Goal: Transaction & Acquisition: Purchase product/service

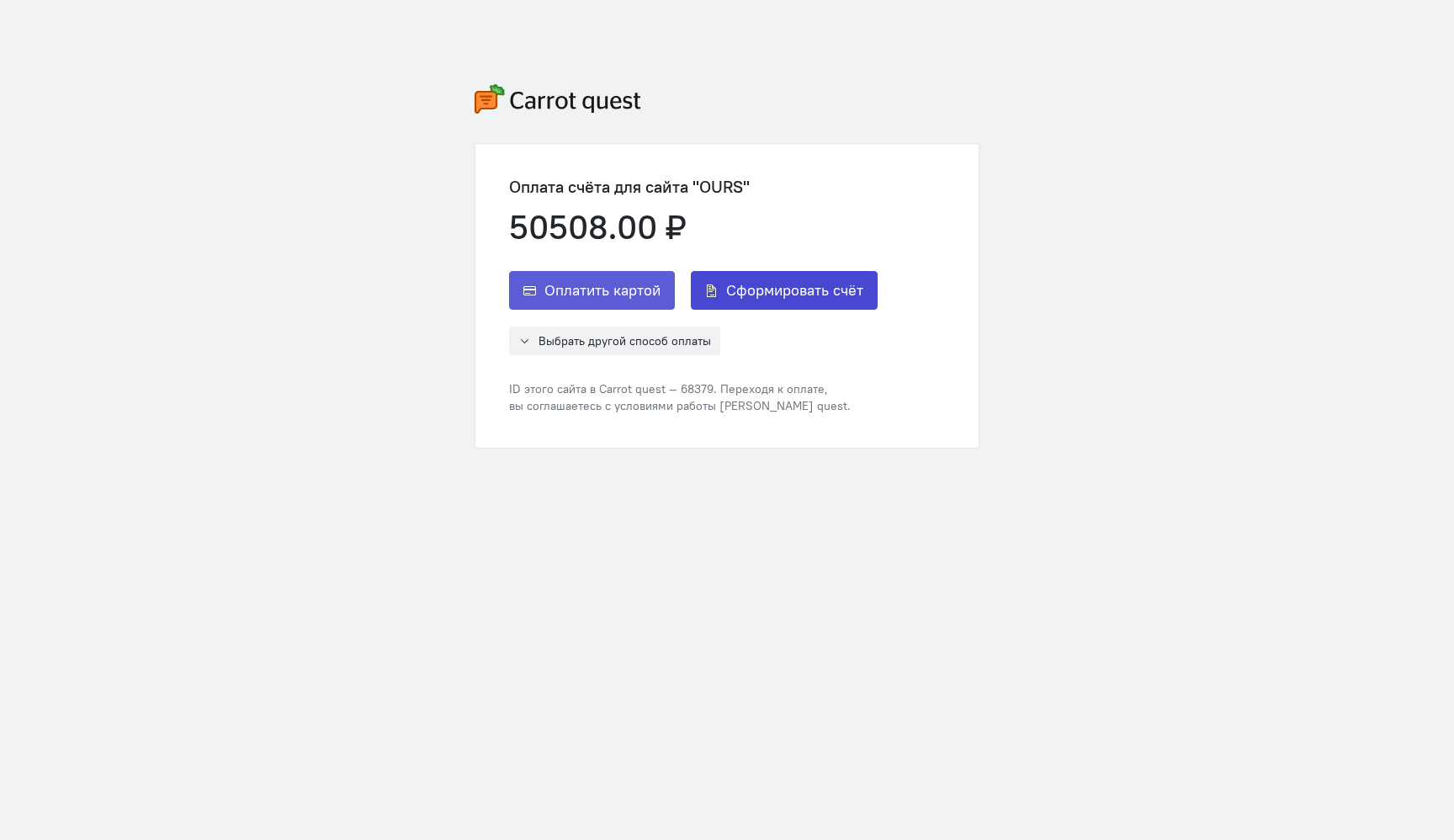
click at [804, 292] on span "Сформировать счёт" at bounding box center [795, 290] width 137 height 20
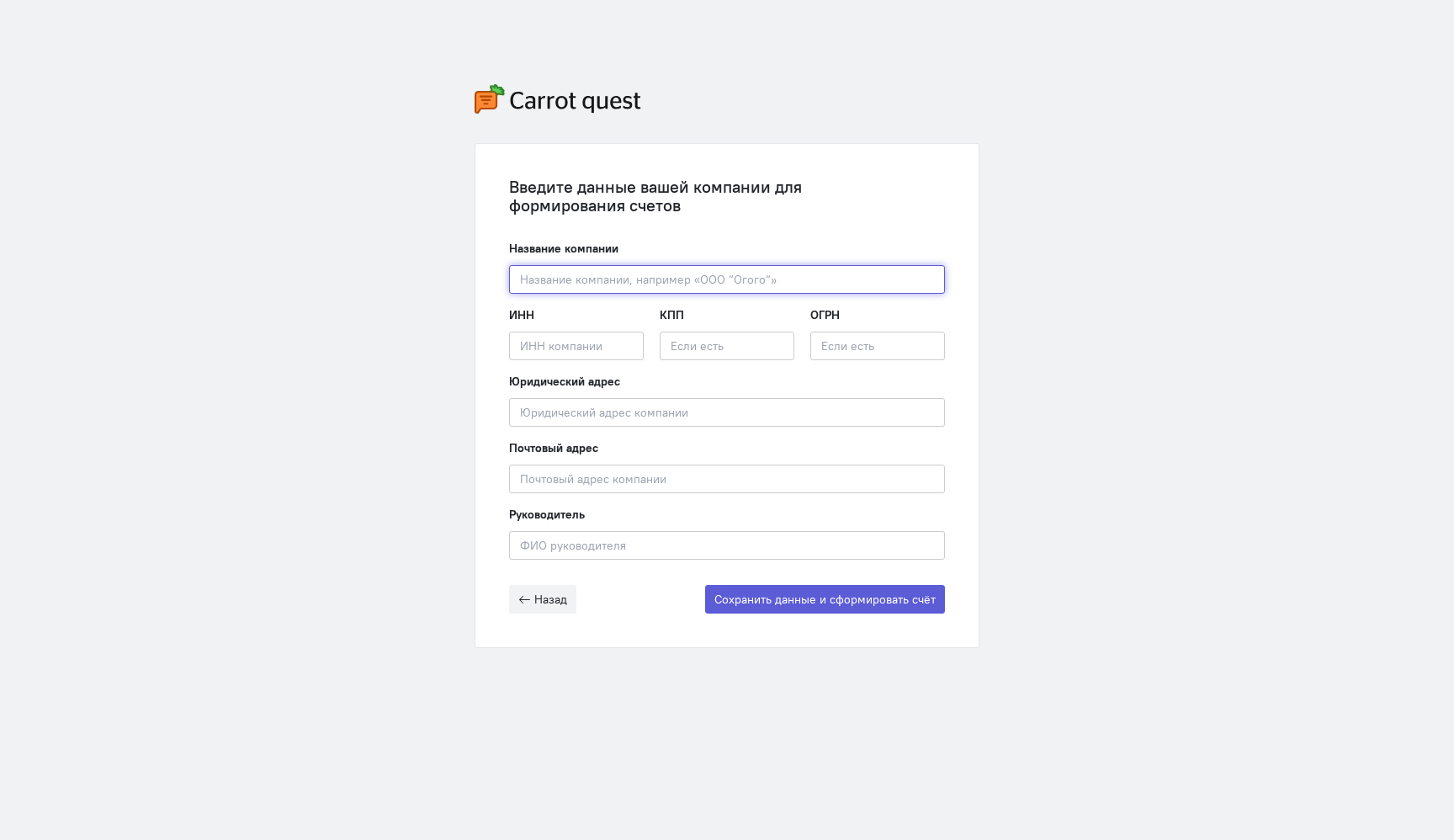
click at [804, 292] on input "text" at bounding box center [727, 279] width 436 height 29
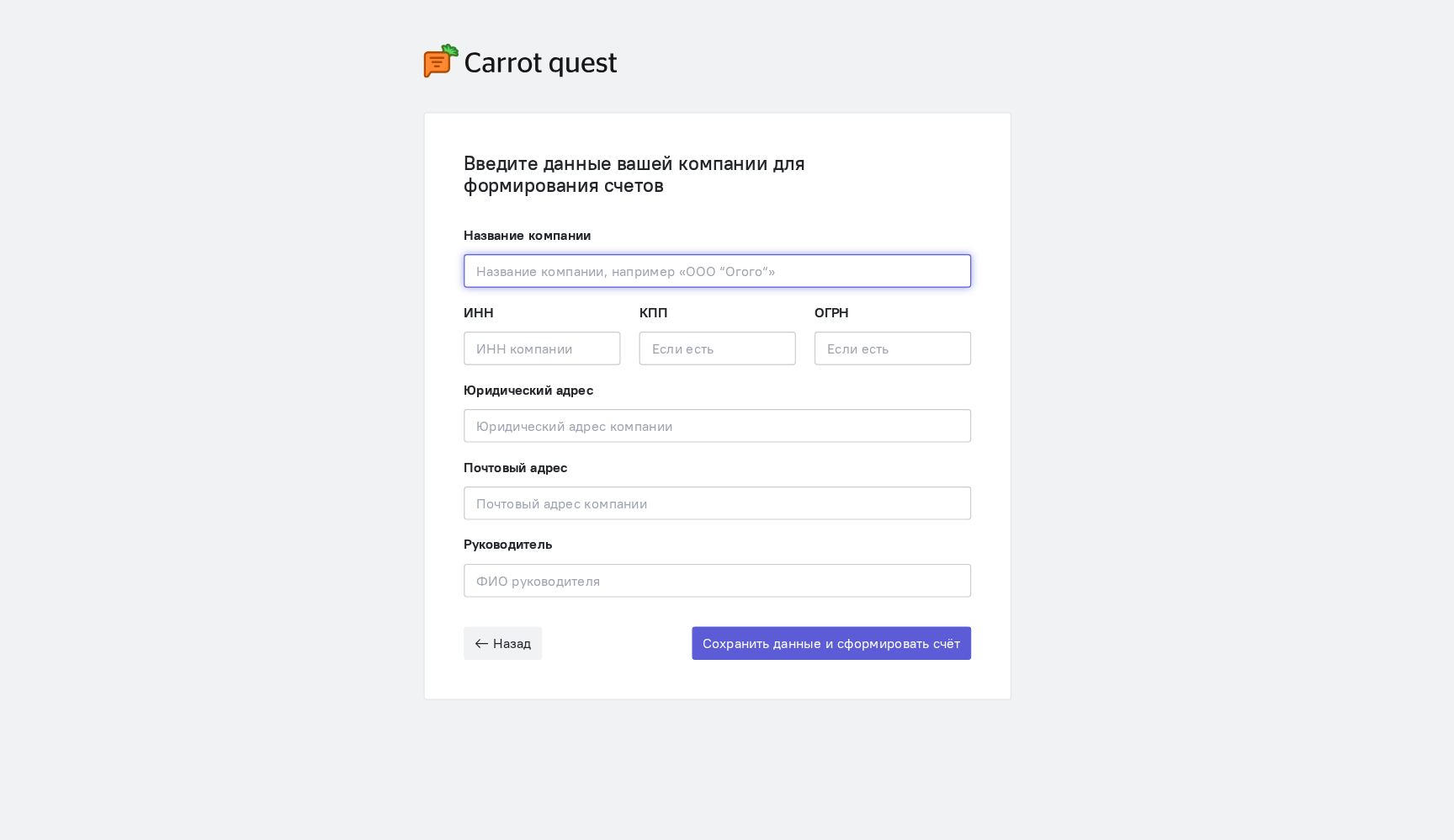
paste input "771601001"
type input "771601001"
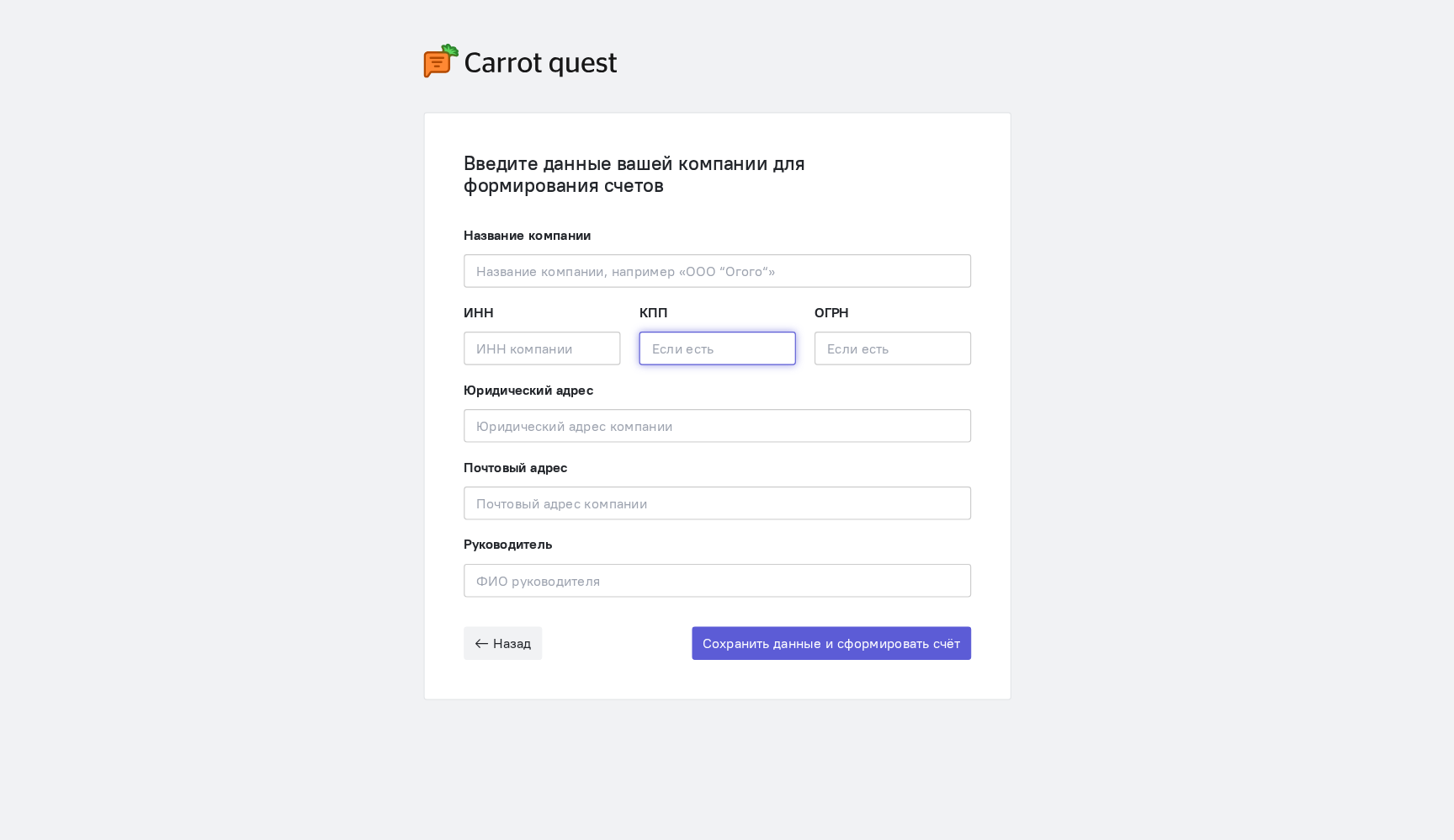
click at [715, 349] on input "text" at bounding box center [727, 346] width 134 height 29
paste input "771601001"
type input "771601001"
click at [590, 334] on input "text" at bounding box center [576, 346] width 134 height 29
paste input "7707418606/771601001"
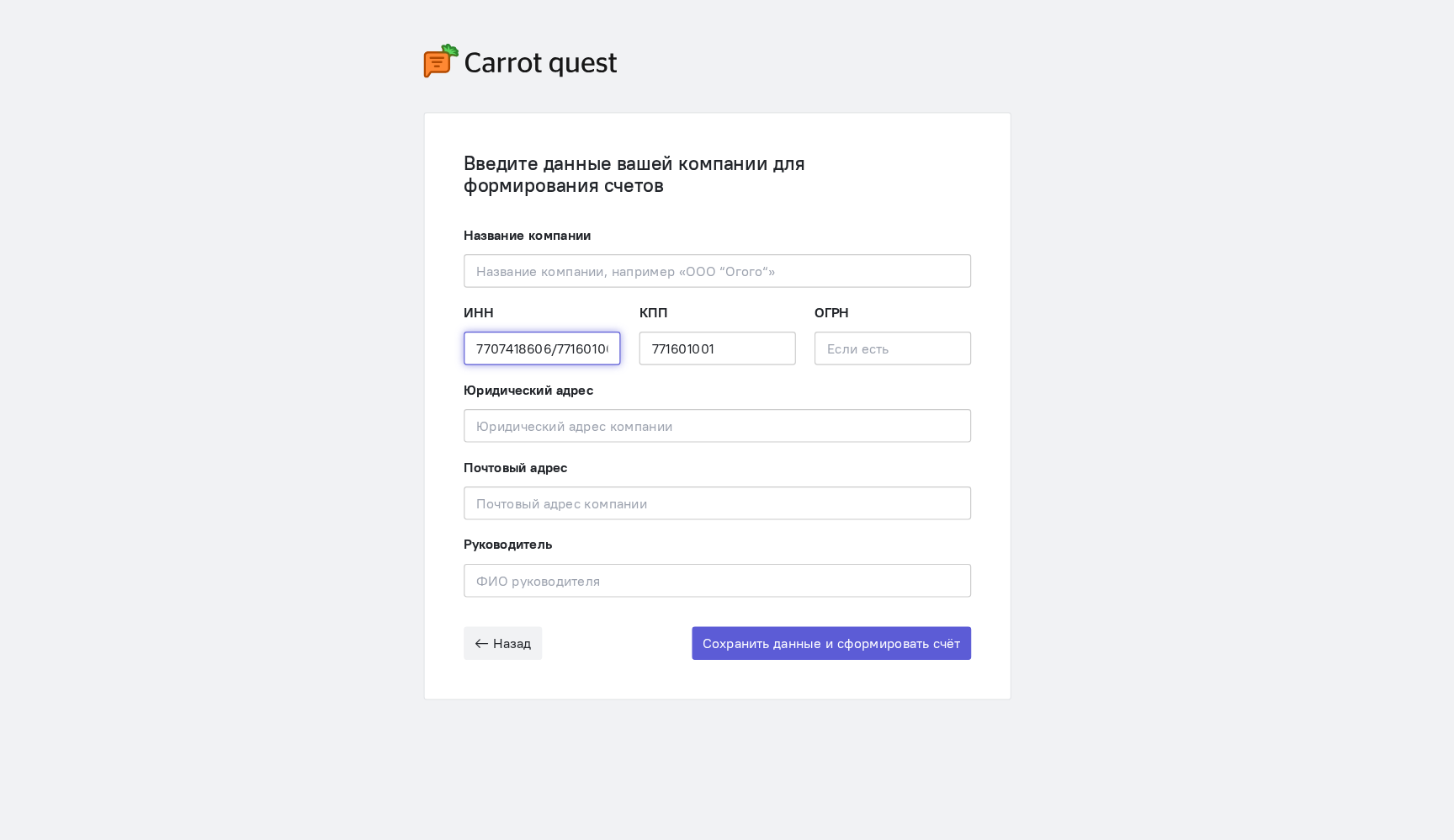
scroll to position [0, 7]
click at [549, 343] on input "7707418606/771601001" at bounding box center [576, 346] width 134 height 29
paste input "7707418606"
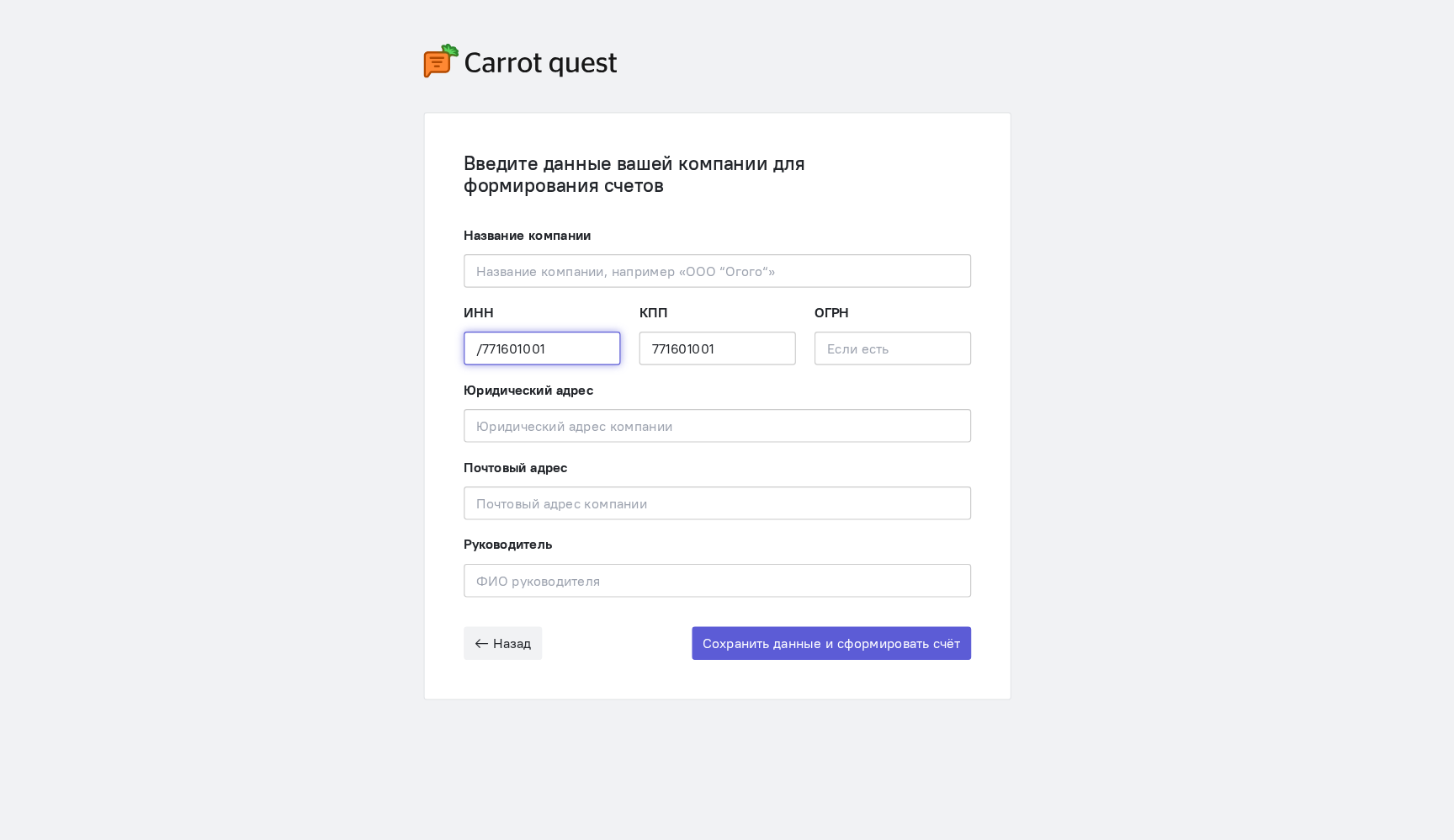
type input "7707418606"
paste input "7707418606"
type input "7707418606"
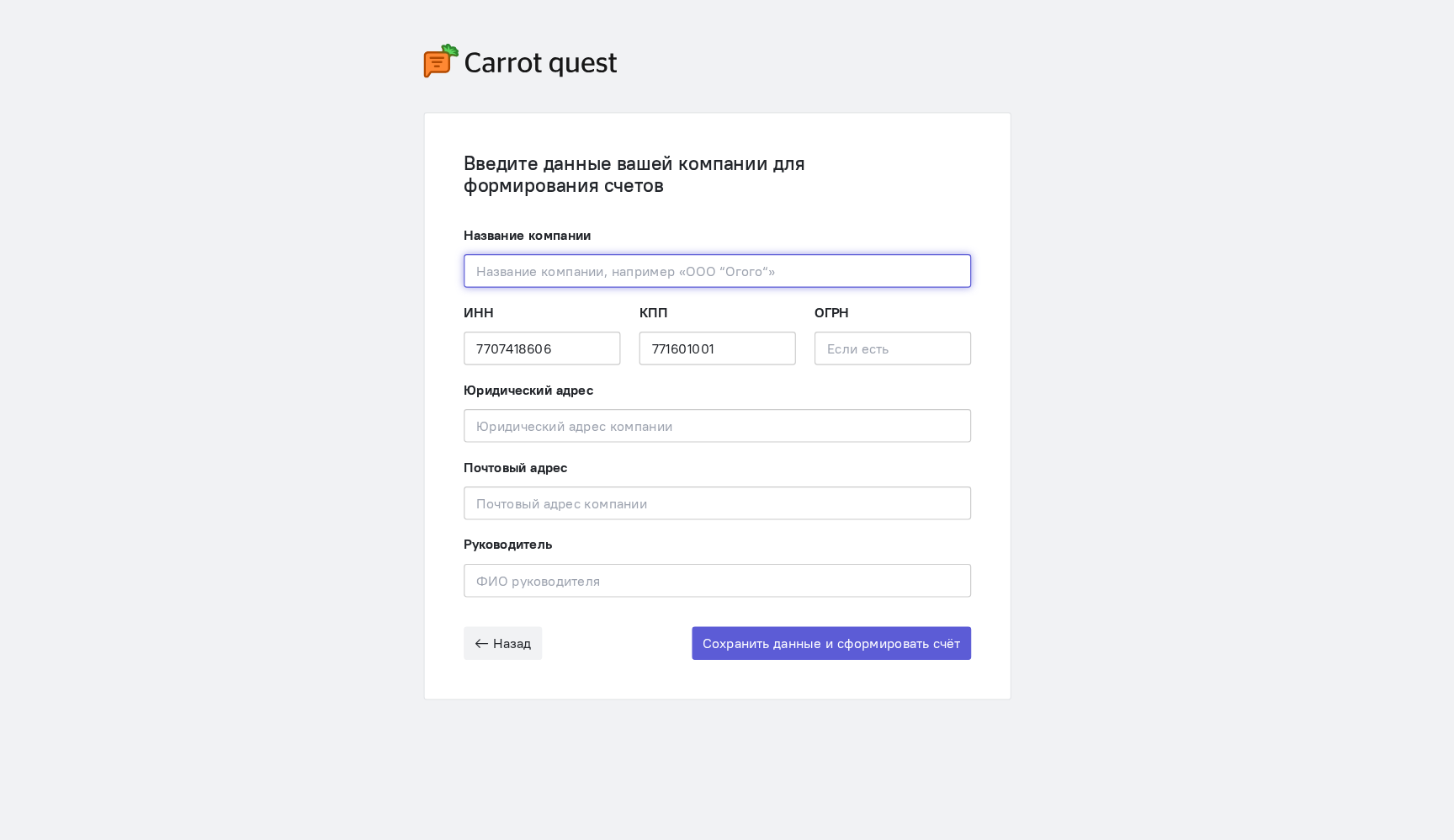
click at [615, 279] on input "text" at bounding box center [727, 279] width 436 height 29
paste input "ООО "ГАЛТ СИСТЕМС""
type input "ООО "ГАЛТ СИСТЕМС""
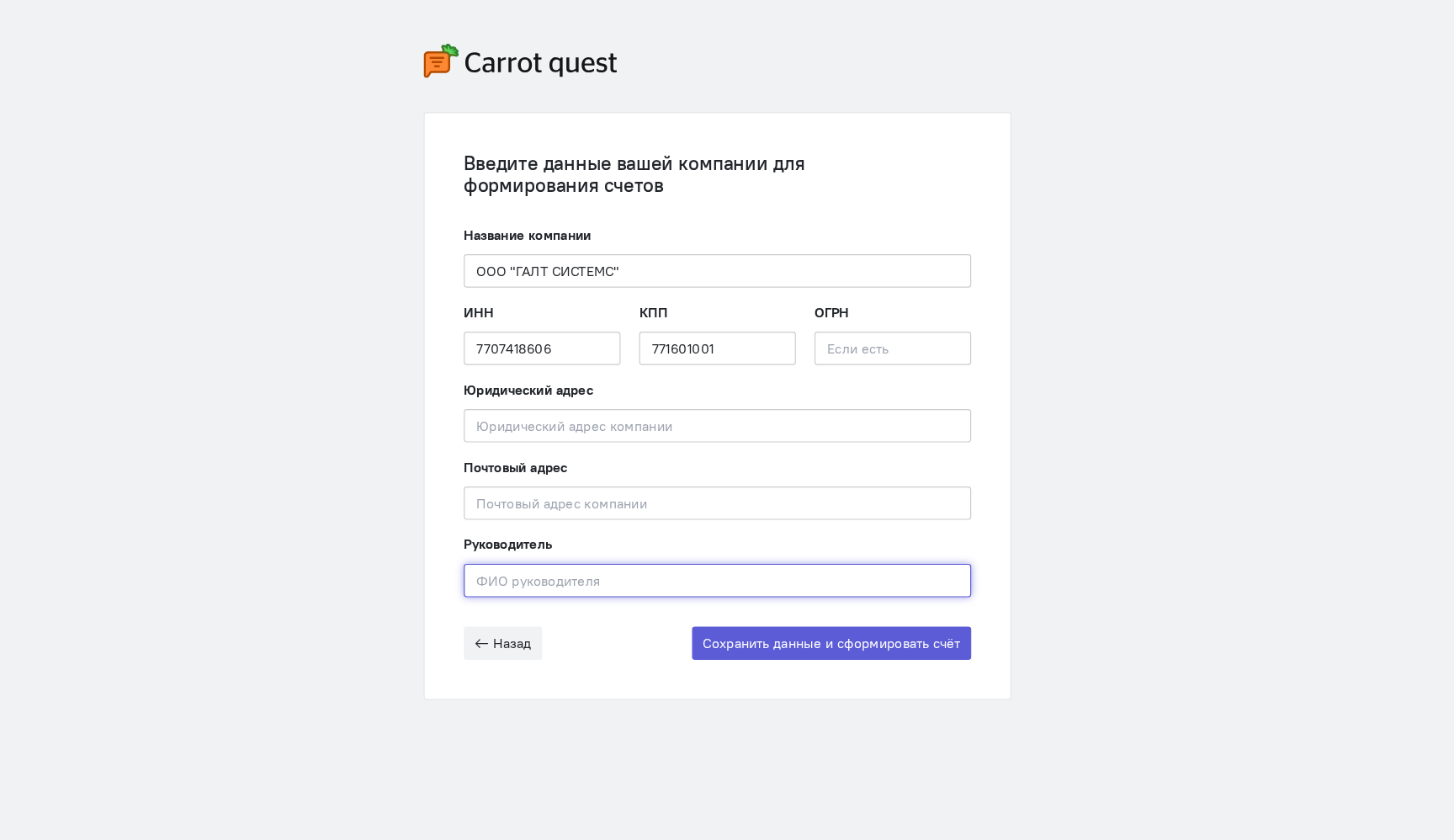
click at [625, 539] on input "text" at bounding box center [727, 545] width 436 height 29
paste input "[PERSON_NAME]"
type input "[PERSON_NAME]"
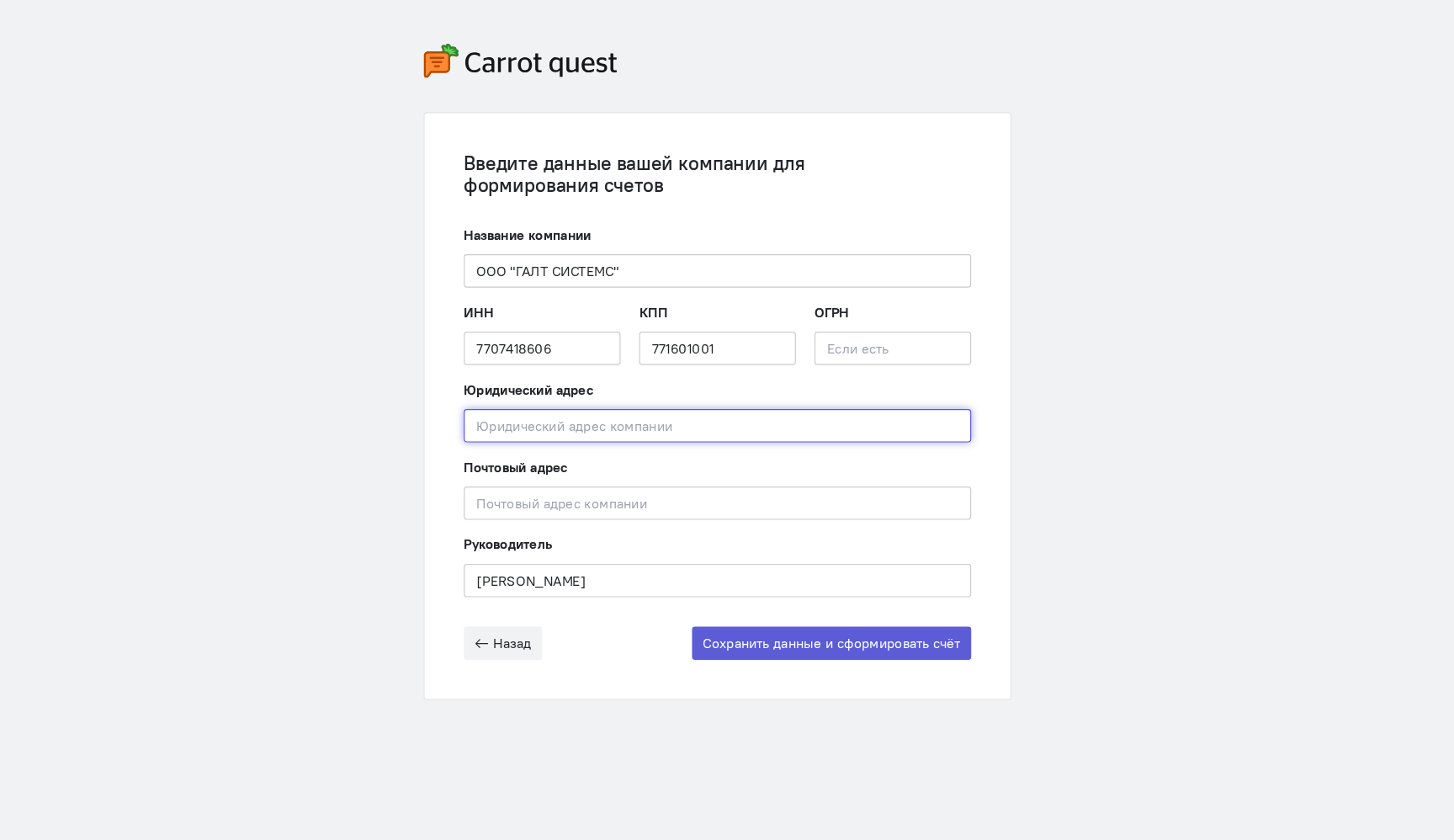
click at [663, 419] on input "text" at bounding box center [727, 413] width 436 height 29
paste input "129329, Город [GEOGRAPHIC_DATA], [GEOGRAPHIC_DATA]тер. г. Муниципальный Округ 3…"
type input "129329, Город [GEOGRAPHIC_DATA], [GEOGRAPHIC_DATA]тер. г. Муниципальный Округ 3…"
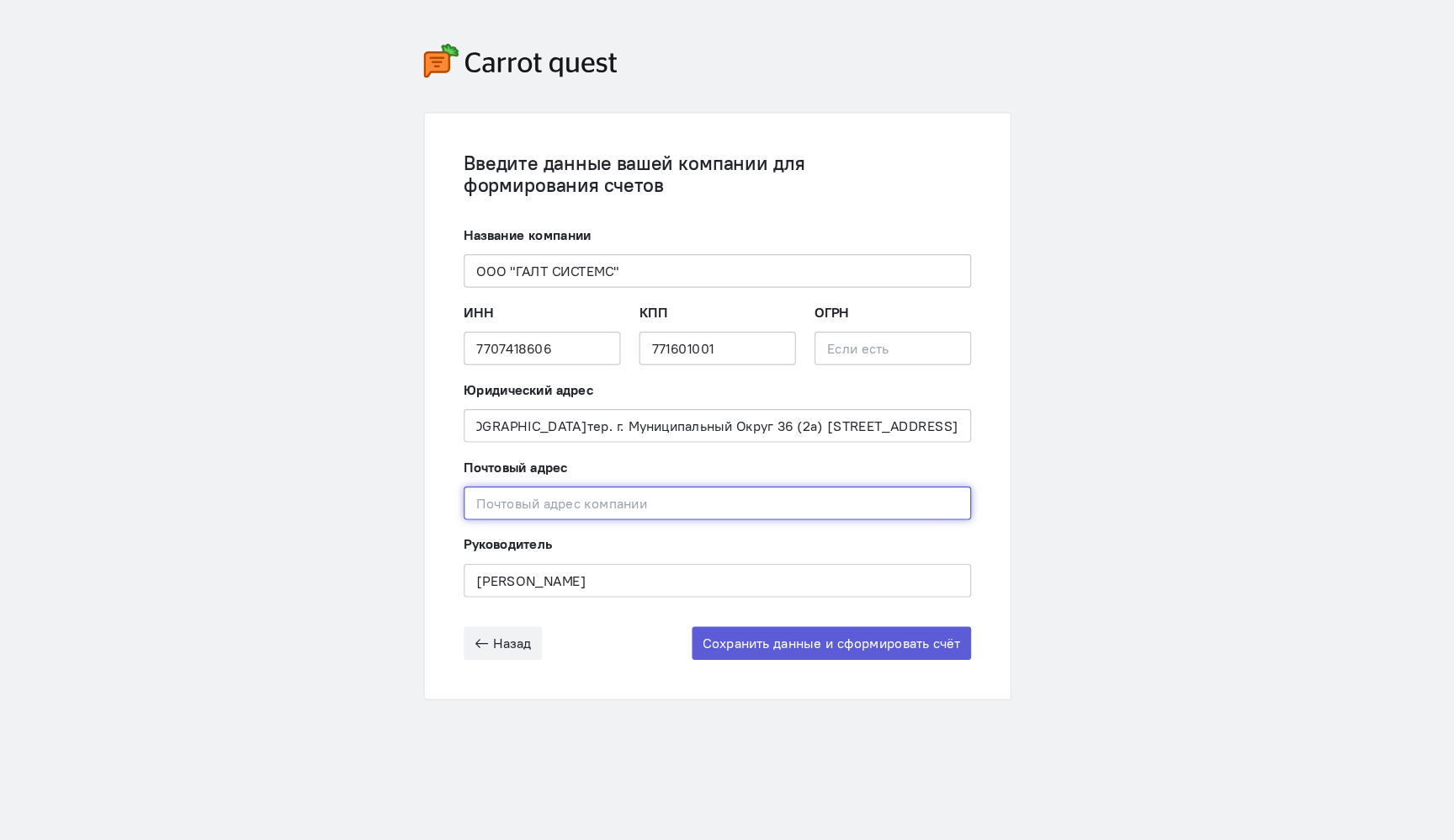
click at [620, 478] on input "text" at bounding box center [727, 479] width 436 height 29
paste input "129329, Город [GEOGRAPHIC_DATA], [GEOGRAPHIC_DATA]тер. г. Муниципальный Округ 3…"
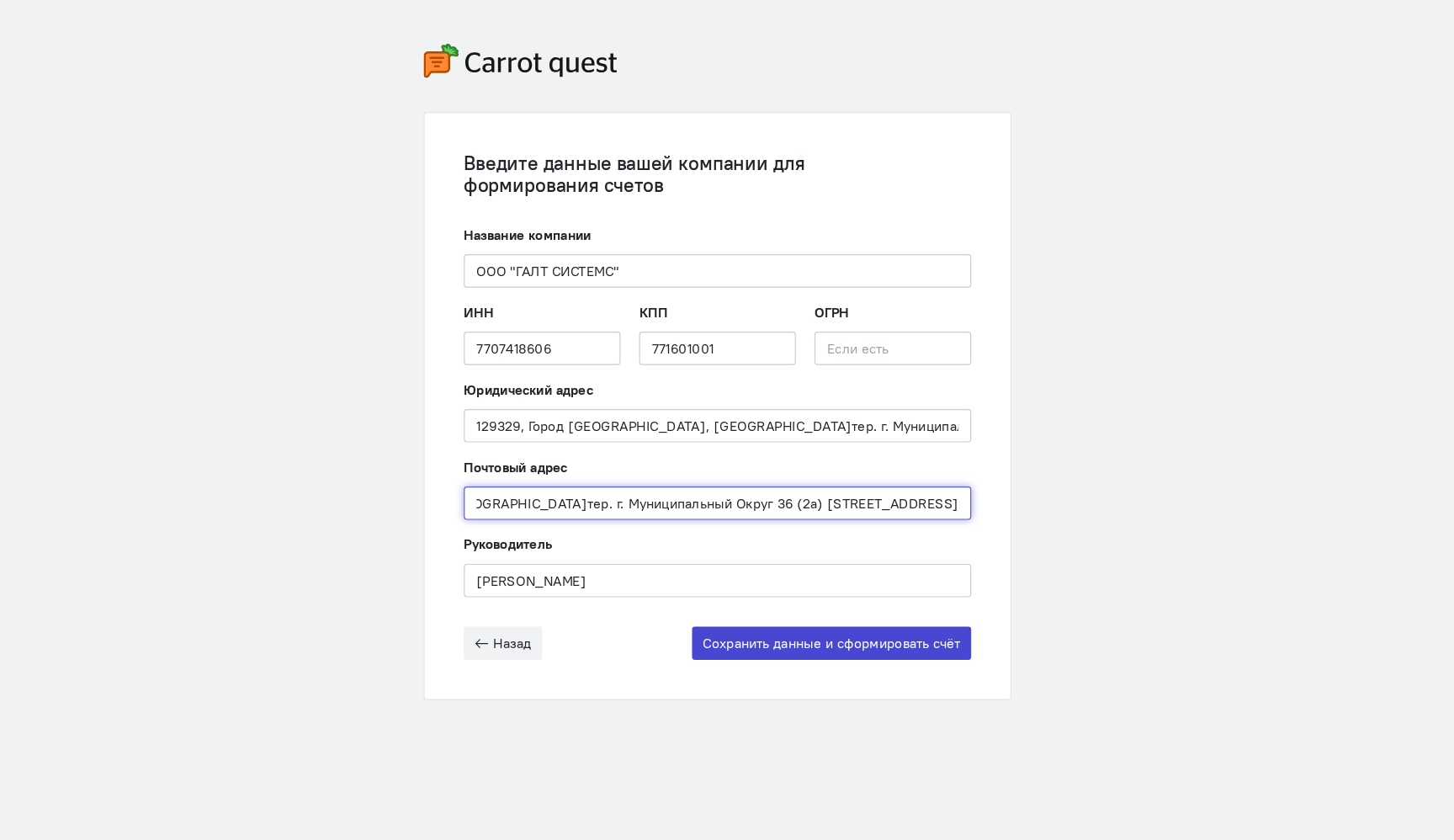
type input "129329, Город [GEOGRAPHIC_DATA], [GEOGRAPHIC_DATA]тер. г. Муниципальный Округ 3…"
click at [827, 602] on button "Сохранить данные и сформировать счёт" at bounding box center [825, 599] width 240 height 29
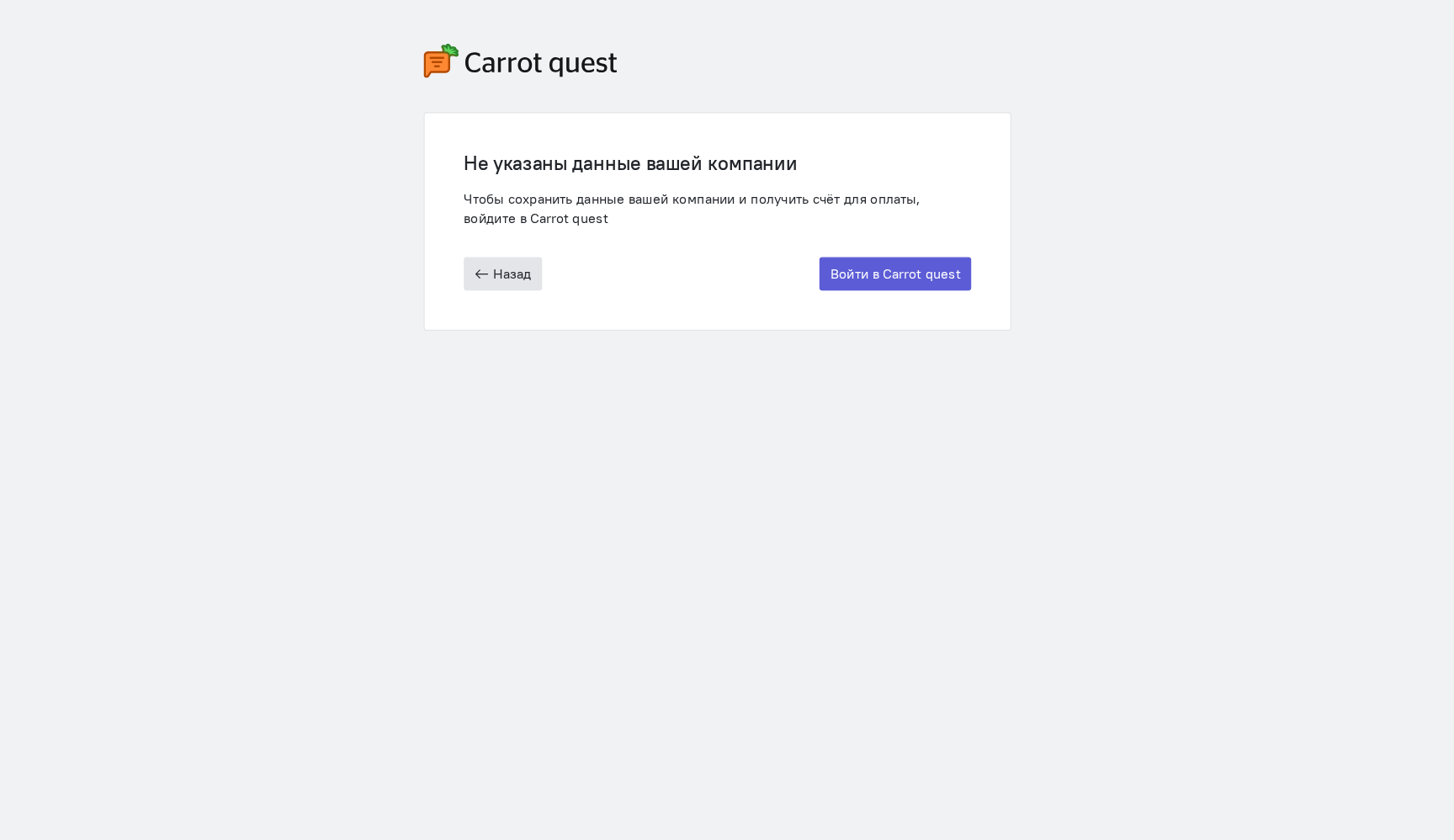
click at [548, 285] on span "Назад" at bounding box center [551, 281] width 32 height 15
